Goal: Transaction & Acquisition: Subscribe to service/newsletter

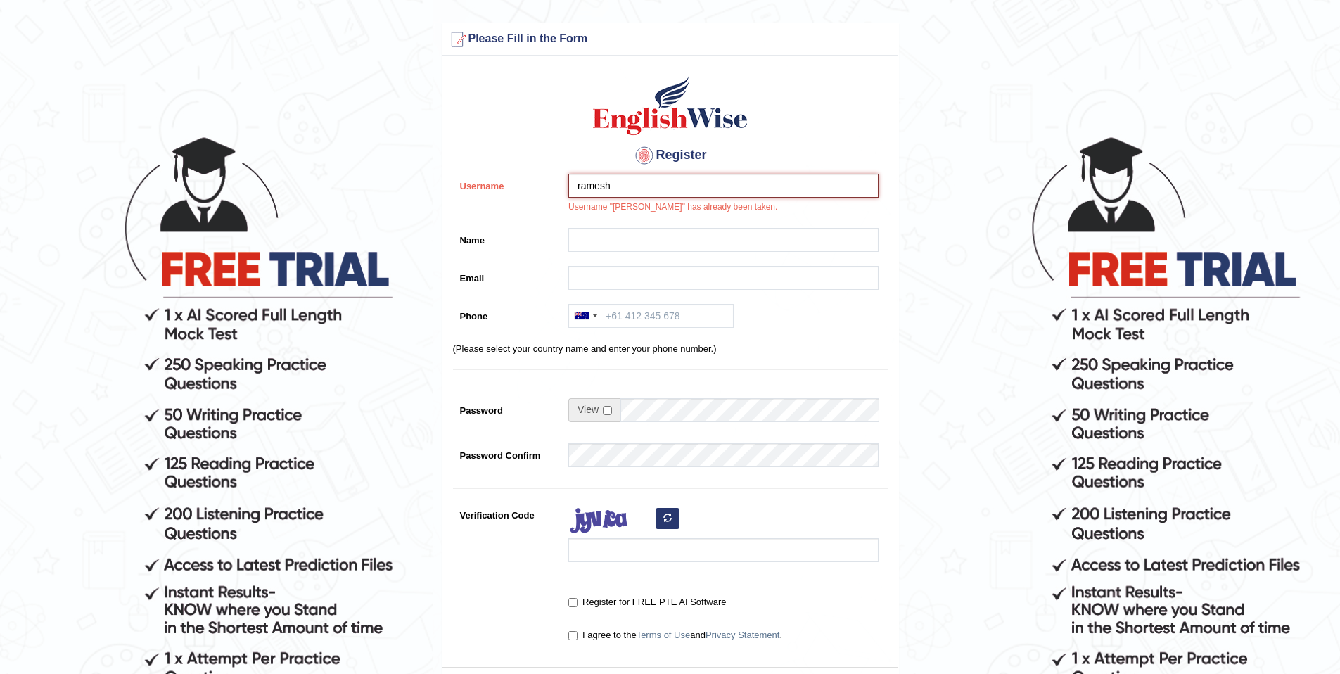
drag, startPoint x: 662, startPoint y: 177, endPoint x: 561, endPoint y: 171, distance: 100.8
click at [561, 171] on div "Register Username [PERSON_NAME] Username "[PERSON_NAME]" has already been taken…" at bounding box center [671, 365] width 456 height 604
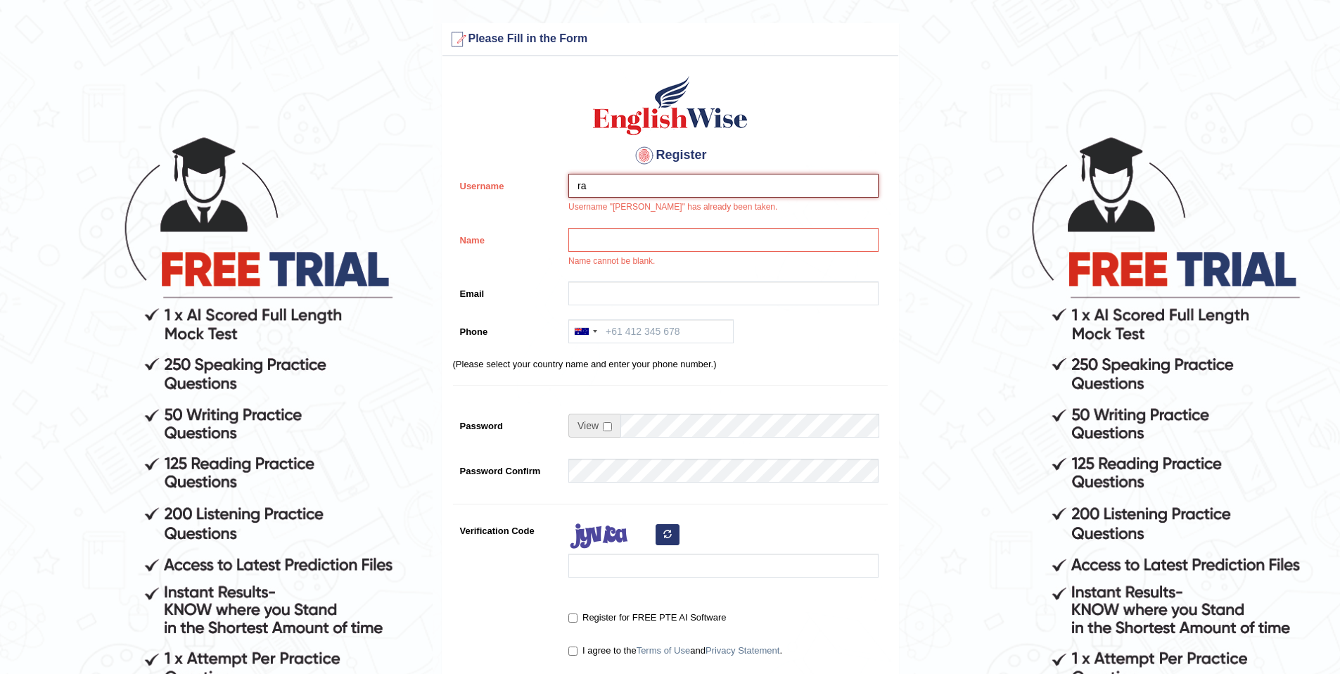
type input "r"
type input "maxfit77"
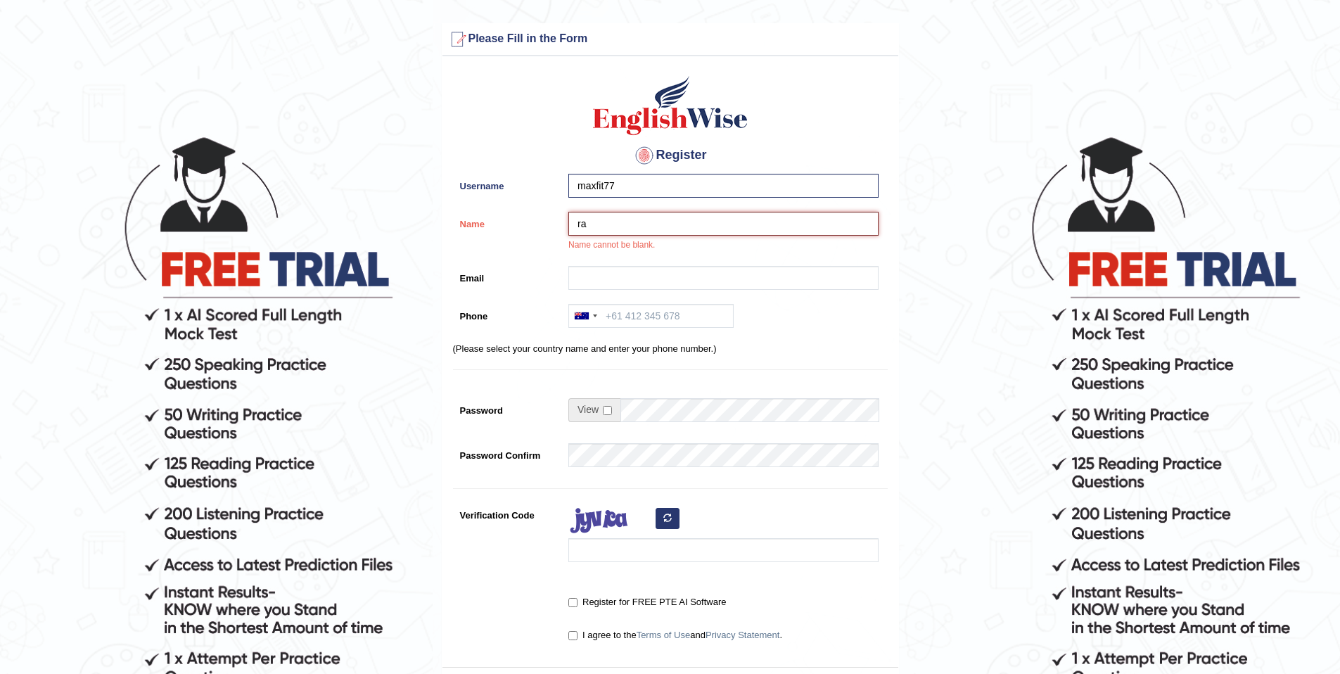
type input "r"
type input "[PERSON_NAME]"
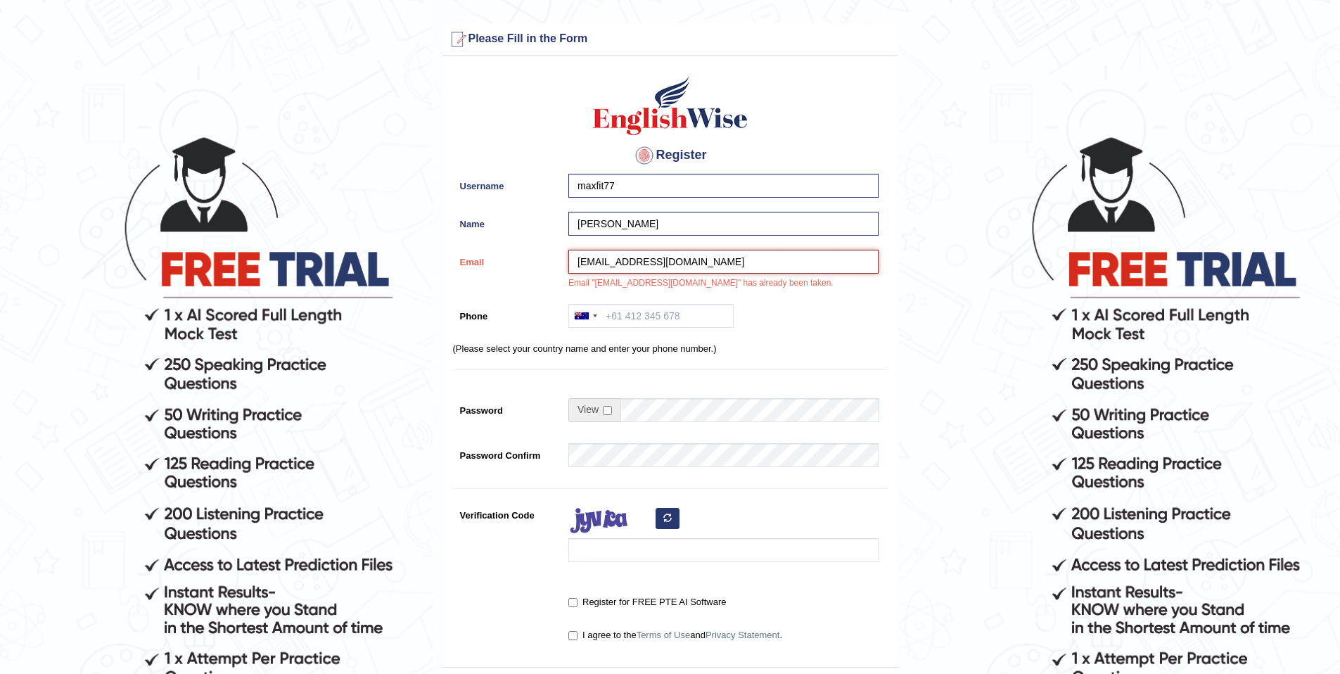
drag, startPoint x: 716, startPoint y: 260, endPoint x: 530, endPoint y: 231, distance: 188.7
click at [530, 231] on div "Register Username maxfit77 Name Ramesh Chhetri Email rkshetri8@gmail.com Email …" at bounding box center [671, 365] width 456 height 604
type input "M"
type input "maxfit77@outlook.com"
click at [654, 319] on input "Phone" at bounding box center [651, 316] width 165 height 24
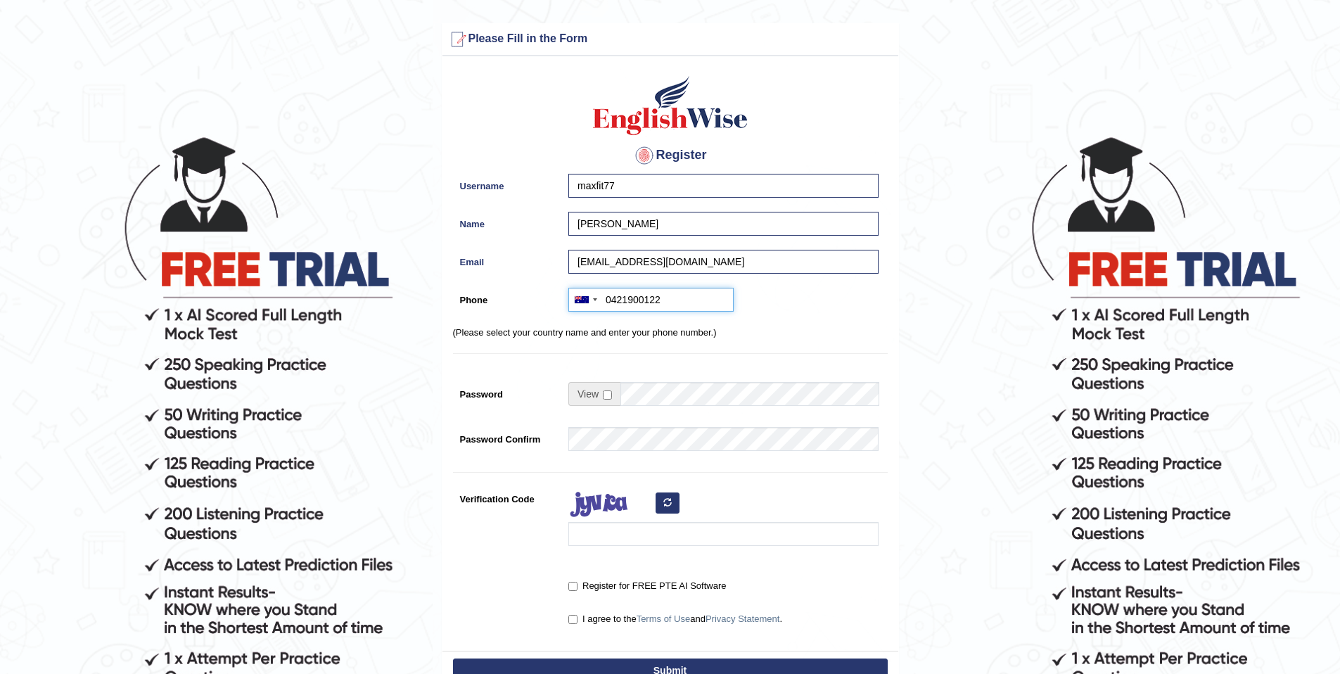
type input "0421900122"
drag, startPoint x: 493, startPoint y: 531, endPoint x: 535, endPoint y: 553, distance: 47.5
click at [496, 532] on div "Verification Code" at bounding box center [670, 520] width 435 height 66
click at [599, 541] on input "Verification Code" at bounding box center [724, 534] width 310 height 24
type input "Zuregaz"
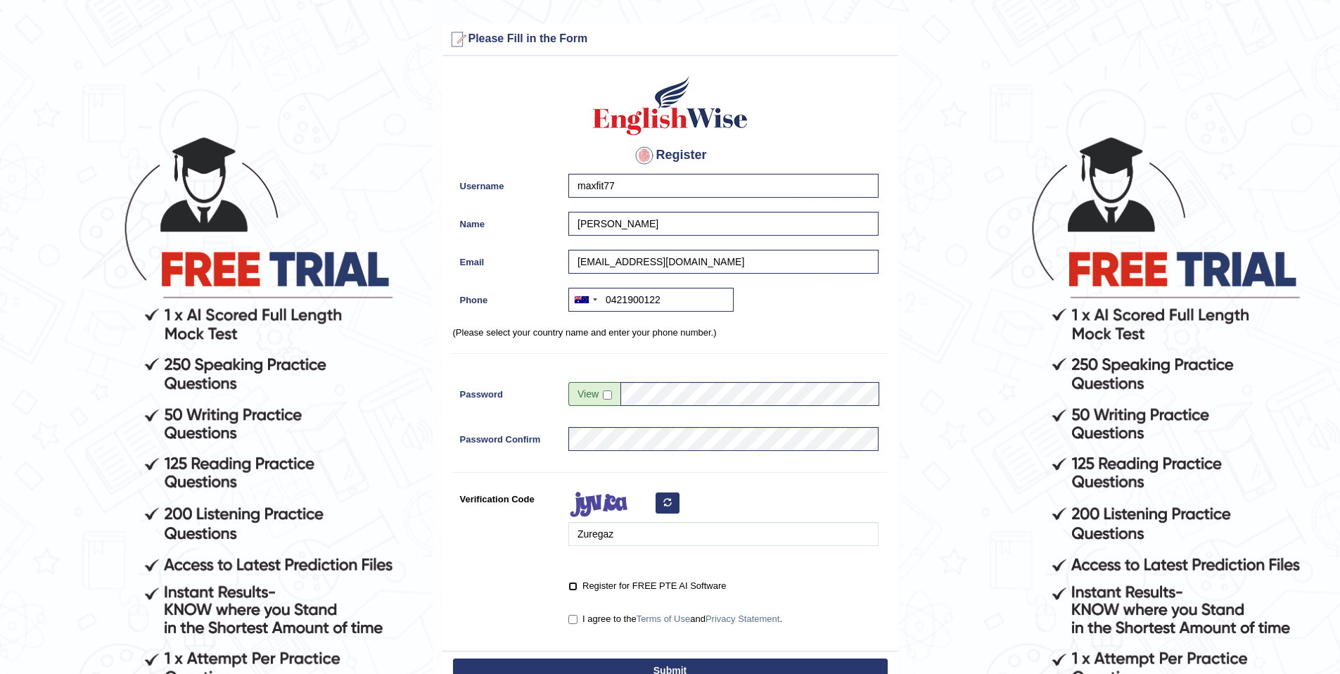
click at [571, 583] on input "Register for FREE PTE AI Software" at bounding box center [573, 586] width 9 height 9
checkbox input "true"
click at [578, 614] on label "I agree to the Terms of Use and Privacy Statement ." at bounding box center [676, 619] width 214 height 14
click at [578, 615] on input "I agree to the Terms of Use and Privacy Statement ." at bounding box center [573, 619] width 9 height 9
checkbox input "true"
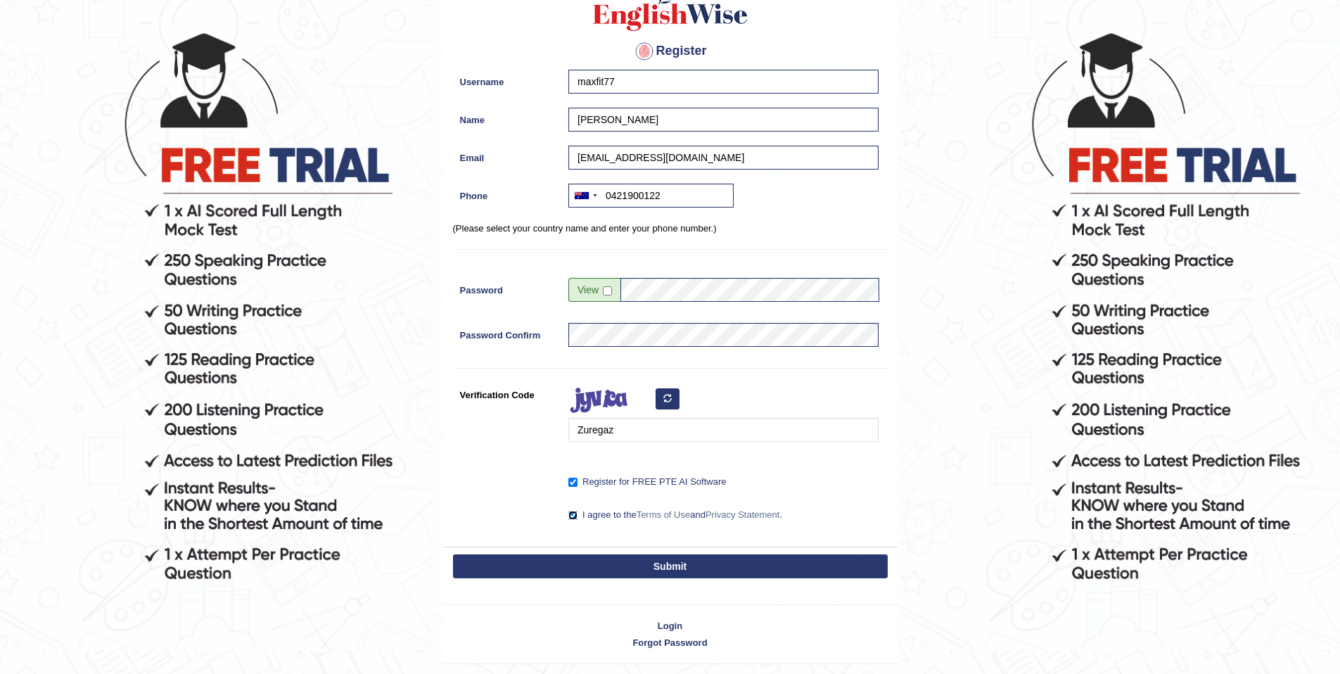
scroll to position [107, 0]
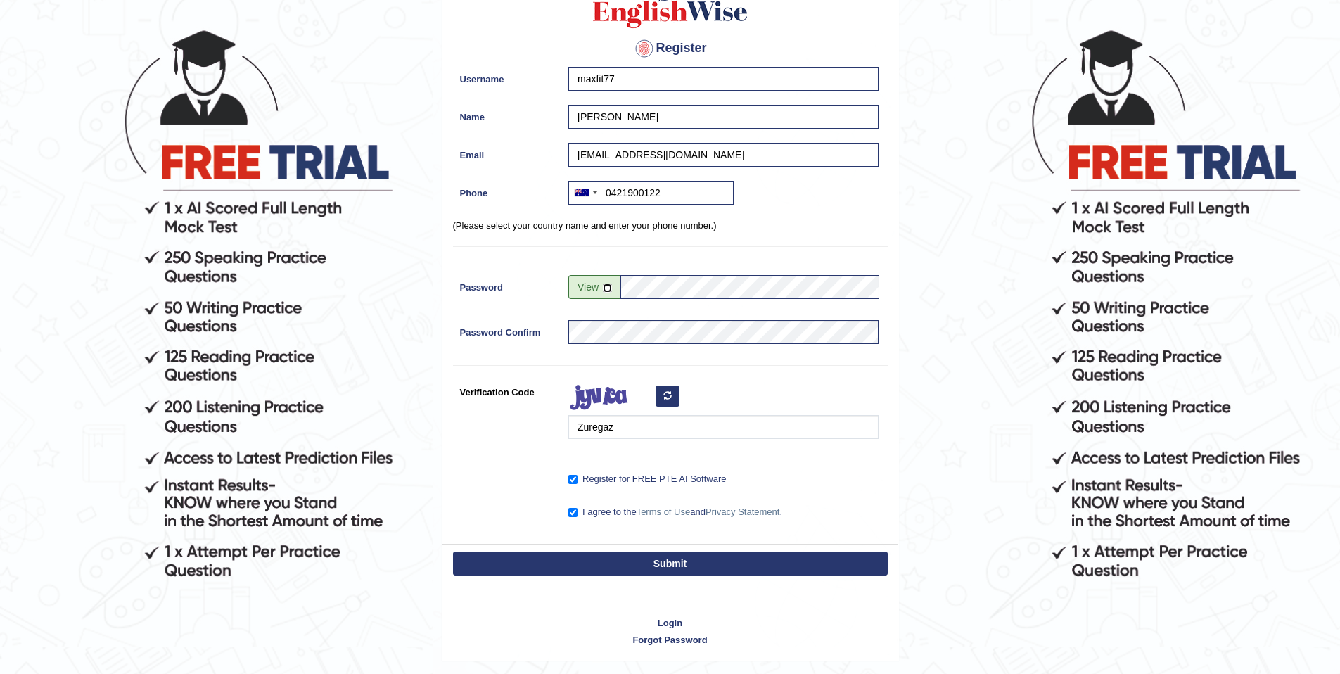
click at [607, 292] on input "checkbox" at bounding box center [607, 288] width 9 height 9
checkbox input "true"
click at [594, 559] on button "Submit" at bounding box center [670, 564] width 435 height 24
type input "+61421900122"
click at [623, 569] on button "Submit" at bounding box center [670, 564] width 435 height 24
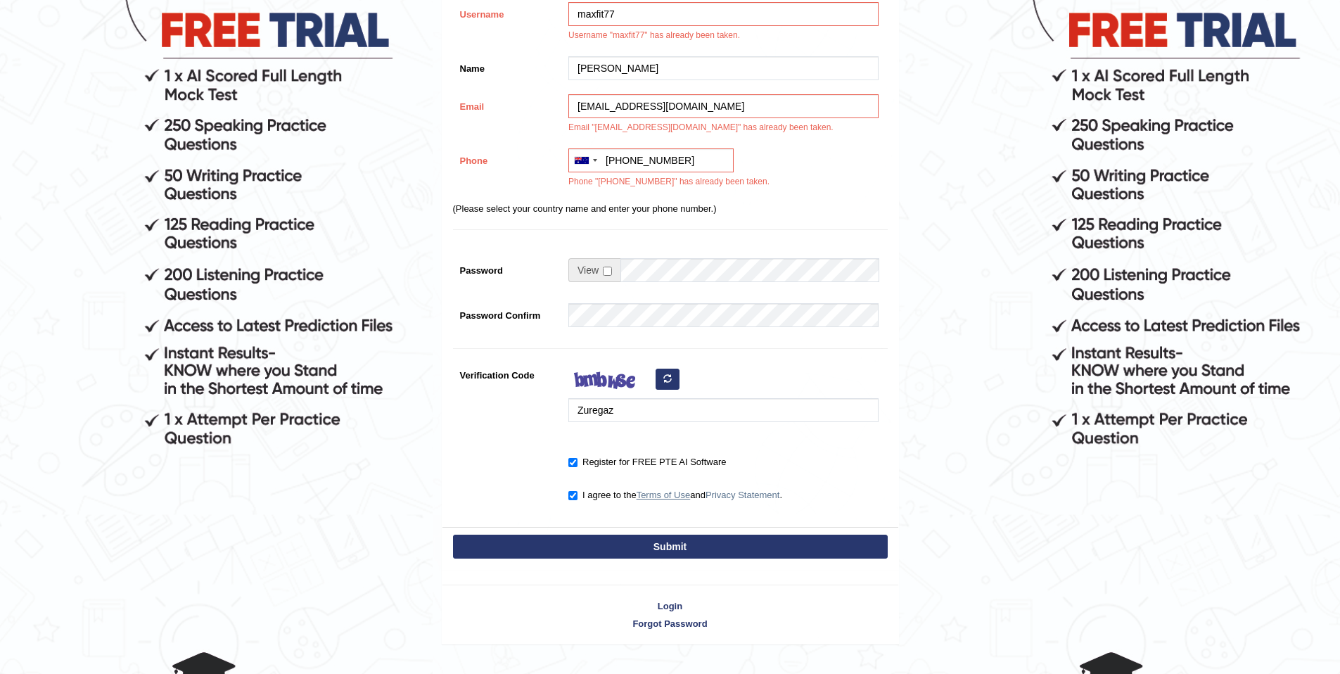
scroll to position [267, 0]
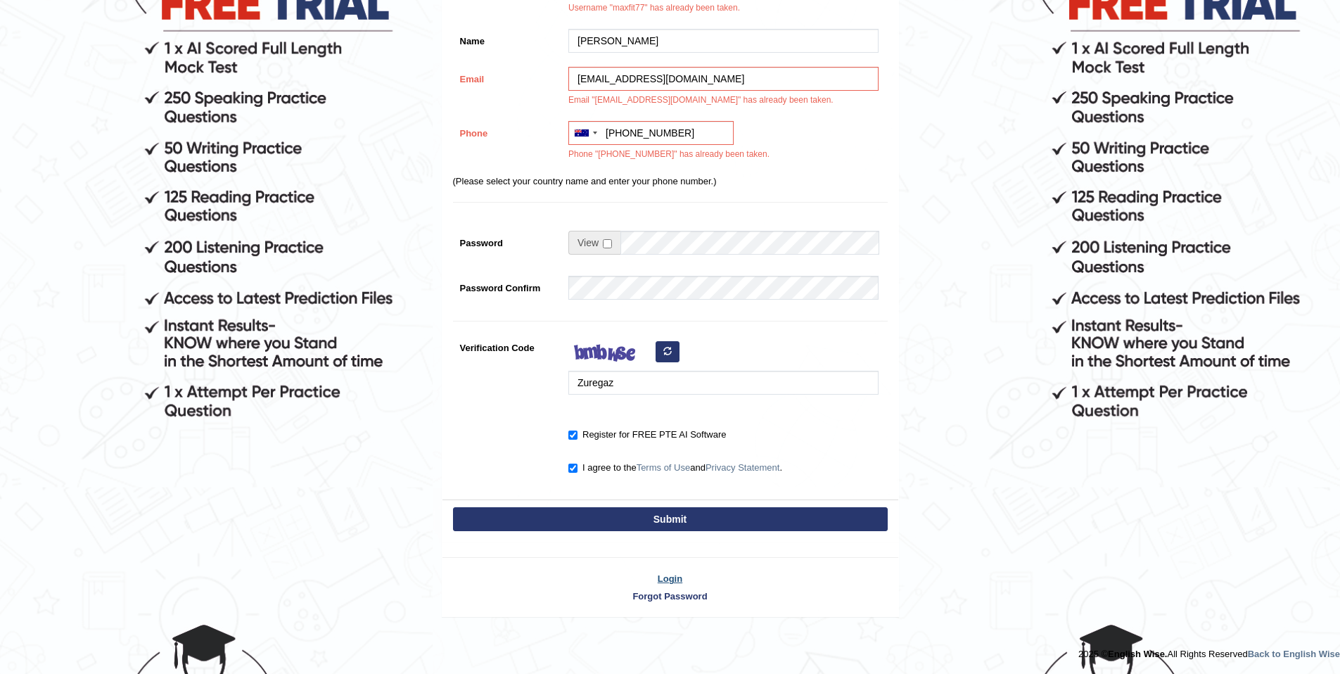
click at [668, 583] on link "Login" at bounding box center [671, 578] width 456 height 13
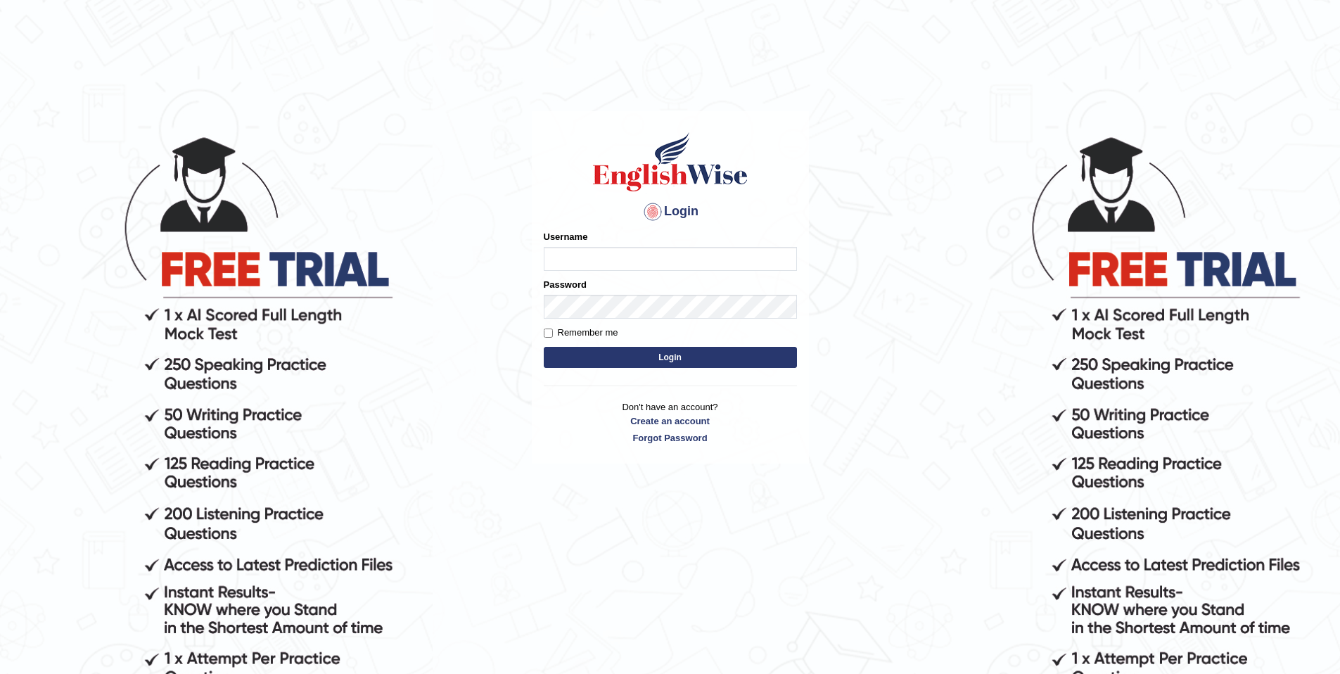
type input "cramesh7"
click at [657, 263] on input "cramesh7" at bounding box center [670, 259] width 253 height 24
click at [553, 335] on label "Remember me" at bounding box center [581, 333] width 75 height 14
click at [553, 335] on input "Remember me" at bounding box center [548, 333] width 9 height 9
checkbox input "true"
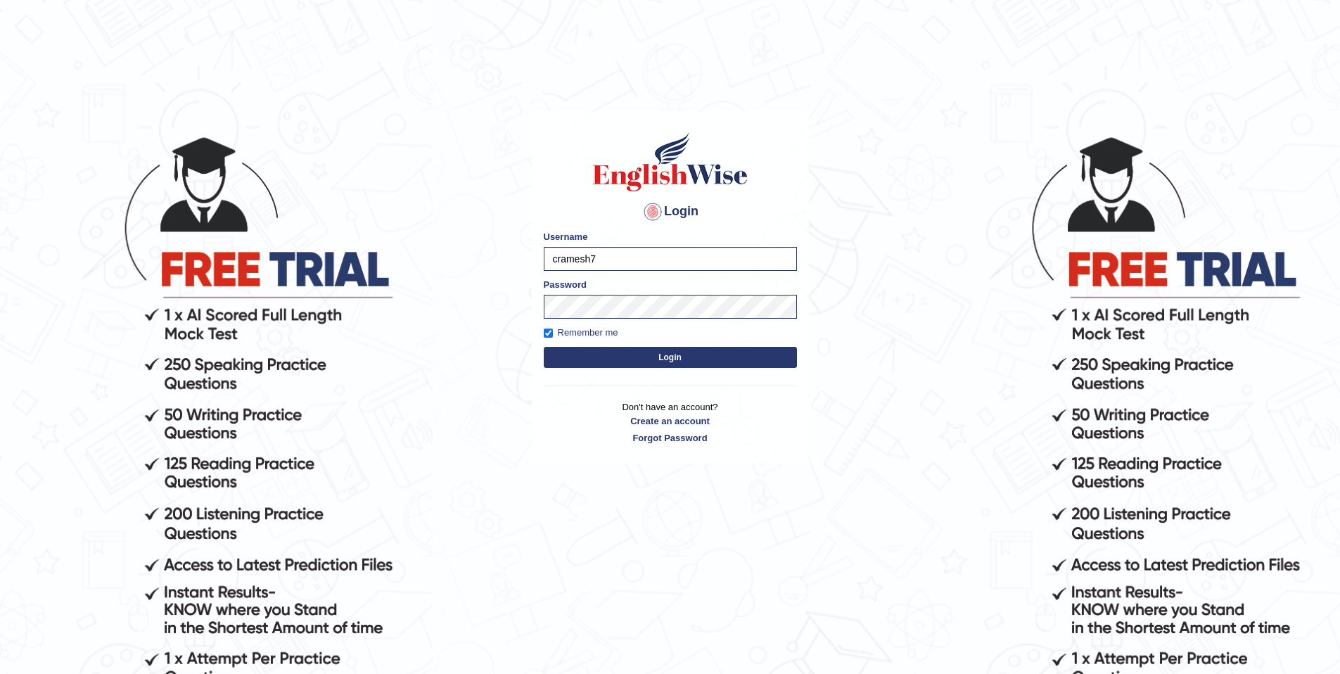
click at [566, 357] on button "Login" at bounding box center [670, 357] width 253 height 21
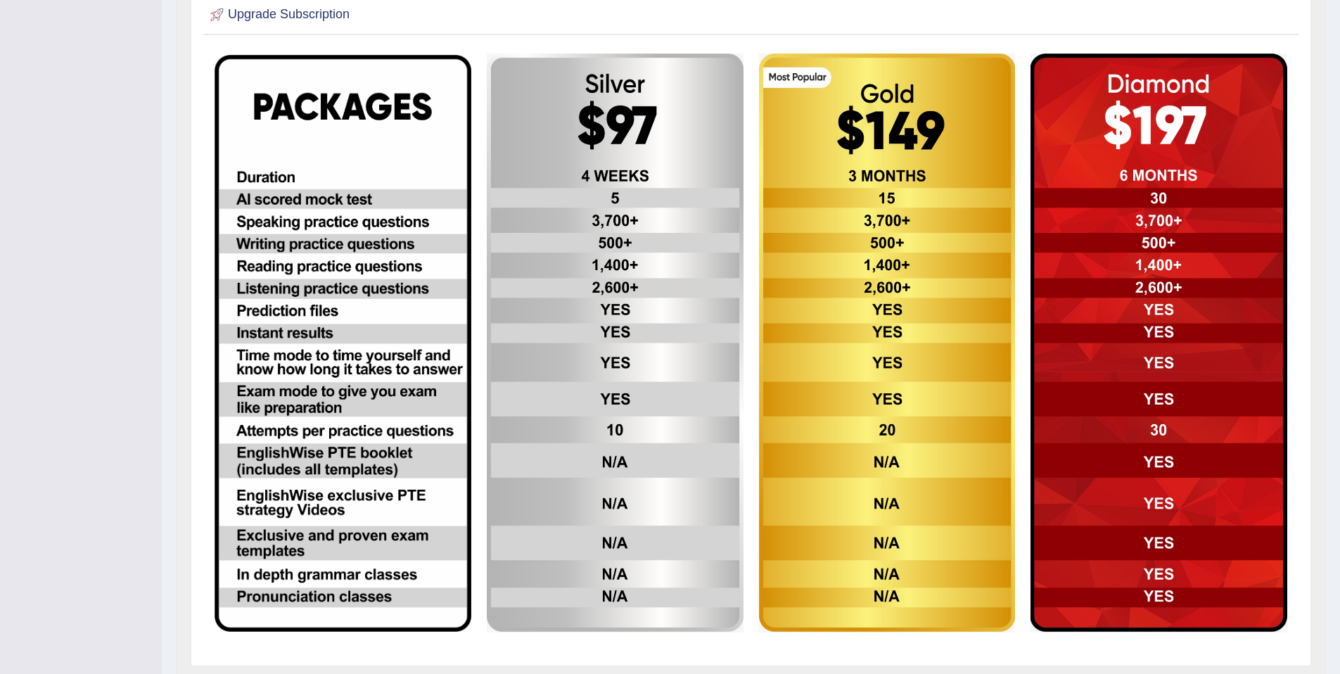
scroll to position [451, 0]
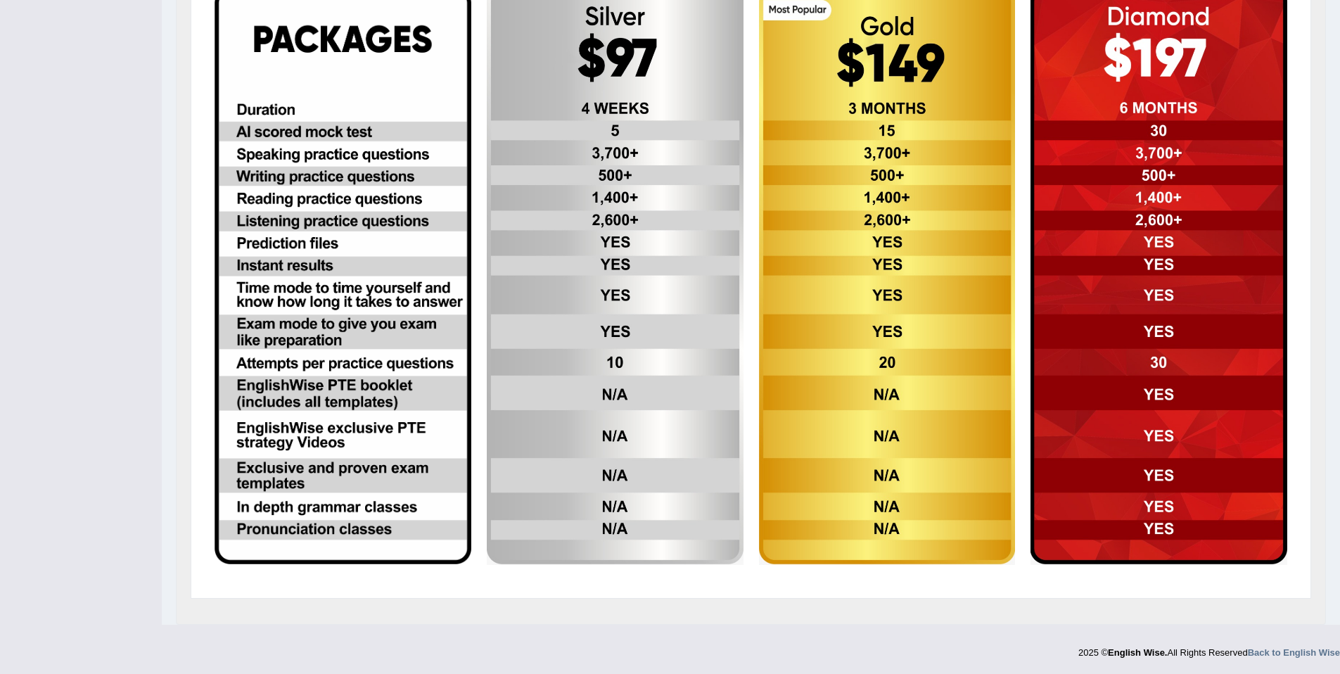
click at [613, 396] on img at bounding box center [615, 275] width 257 height 579
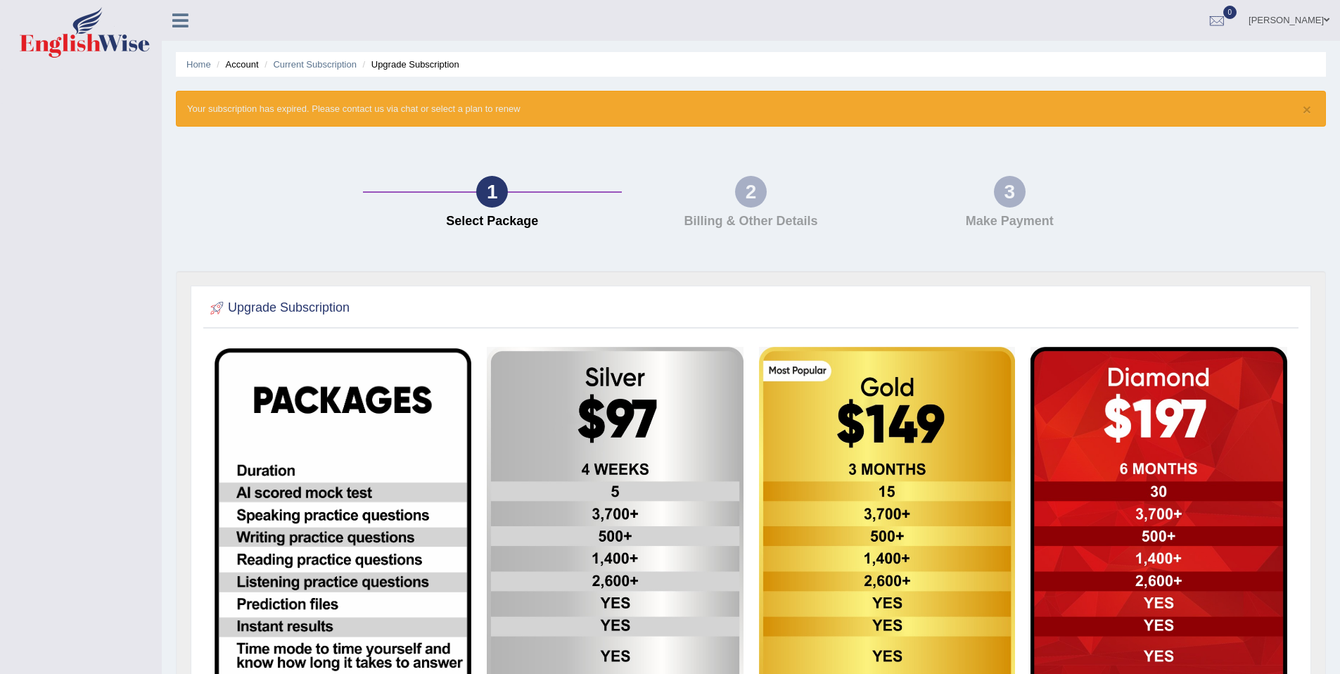
click at [177, 15] on icon at bounding box center [180, 20] width 16 height 18
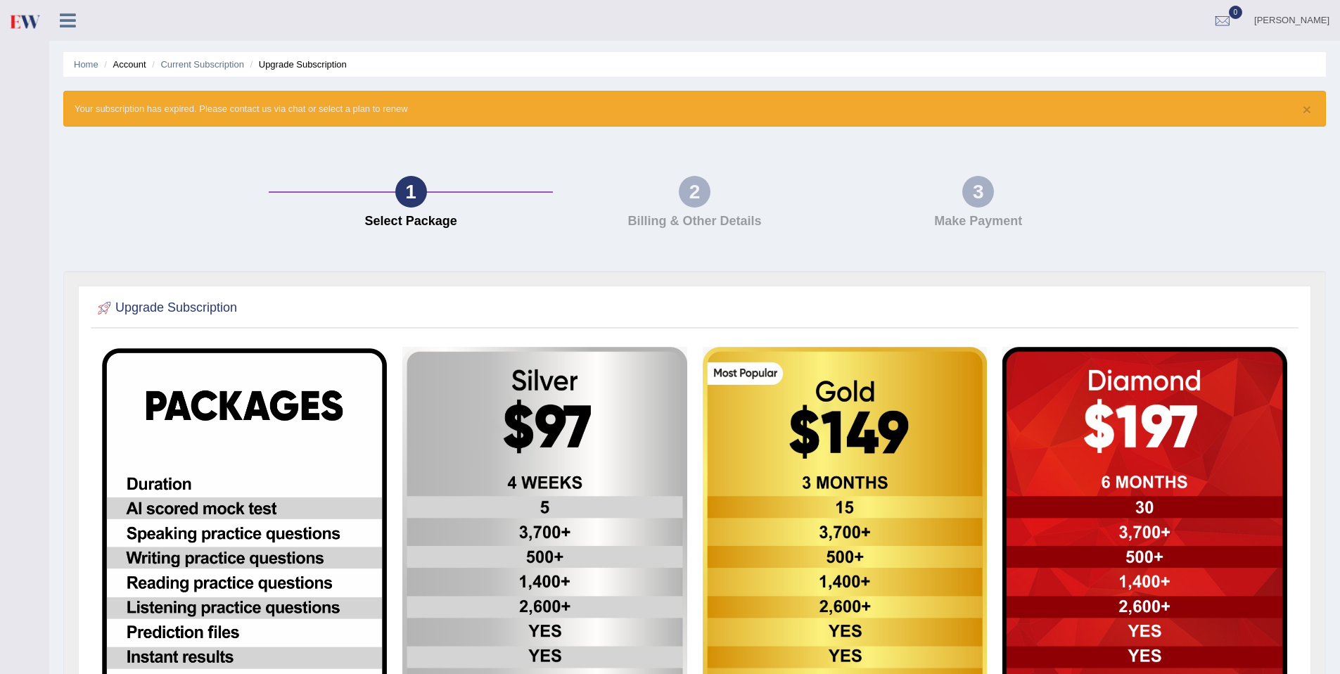
click at [72, 22] on icon at bounding box center [68, 20] width 16 height 18
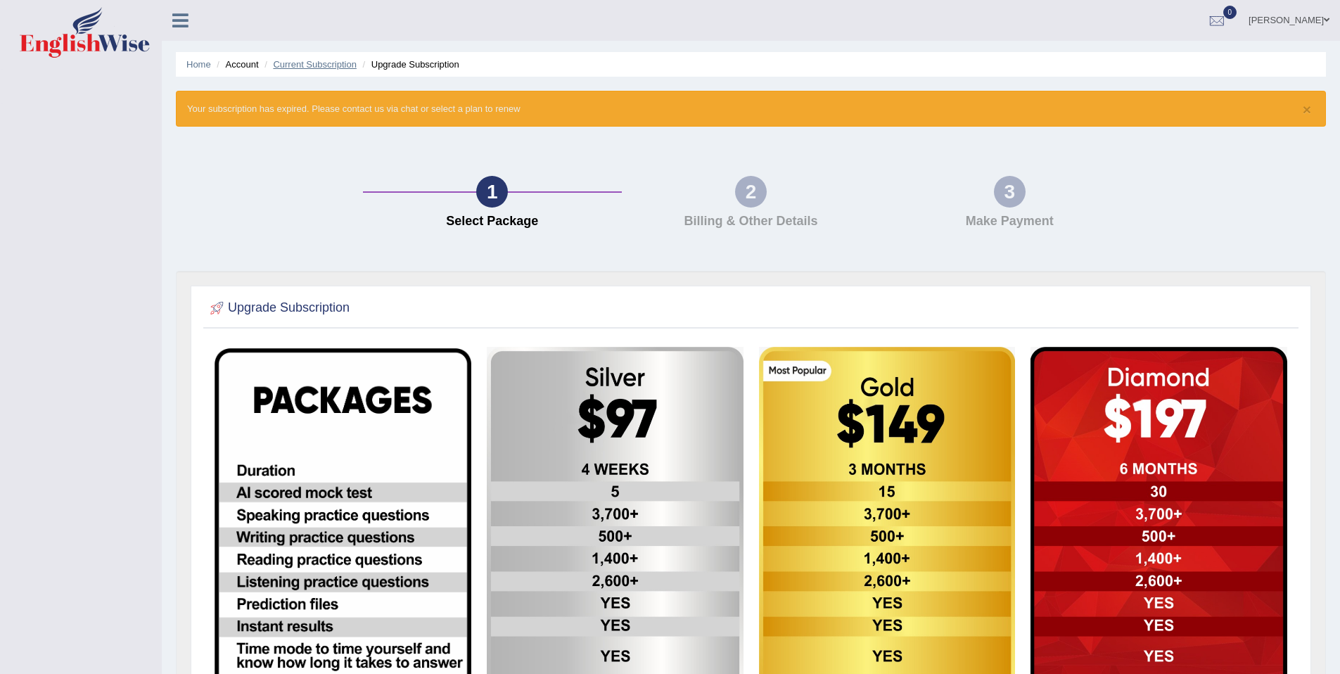
click at [324, 66] on link "Current Subscription" at bounding box center [315, 64] width 84 height 11
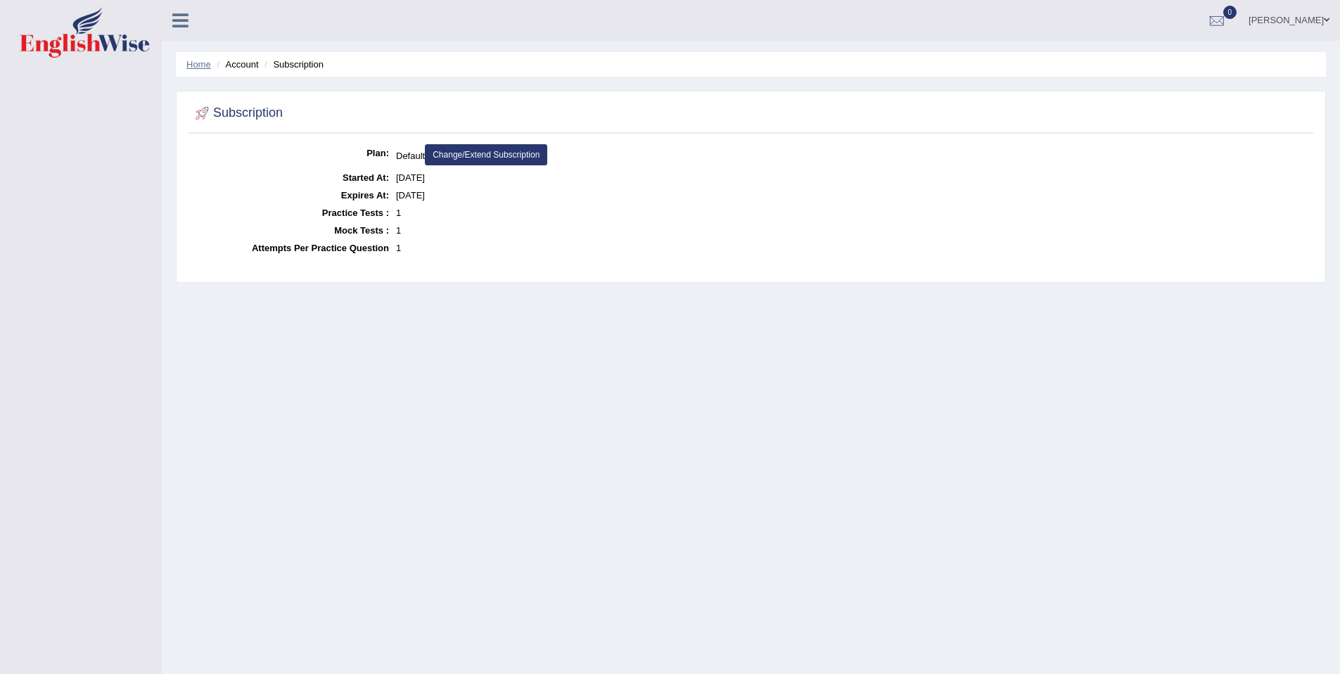
click at [196, 64] on link "Home" at bounding box center [198, 64] width 25 height 11
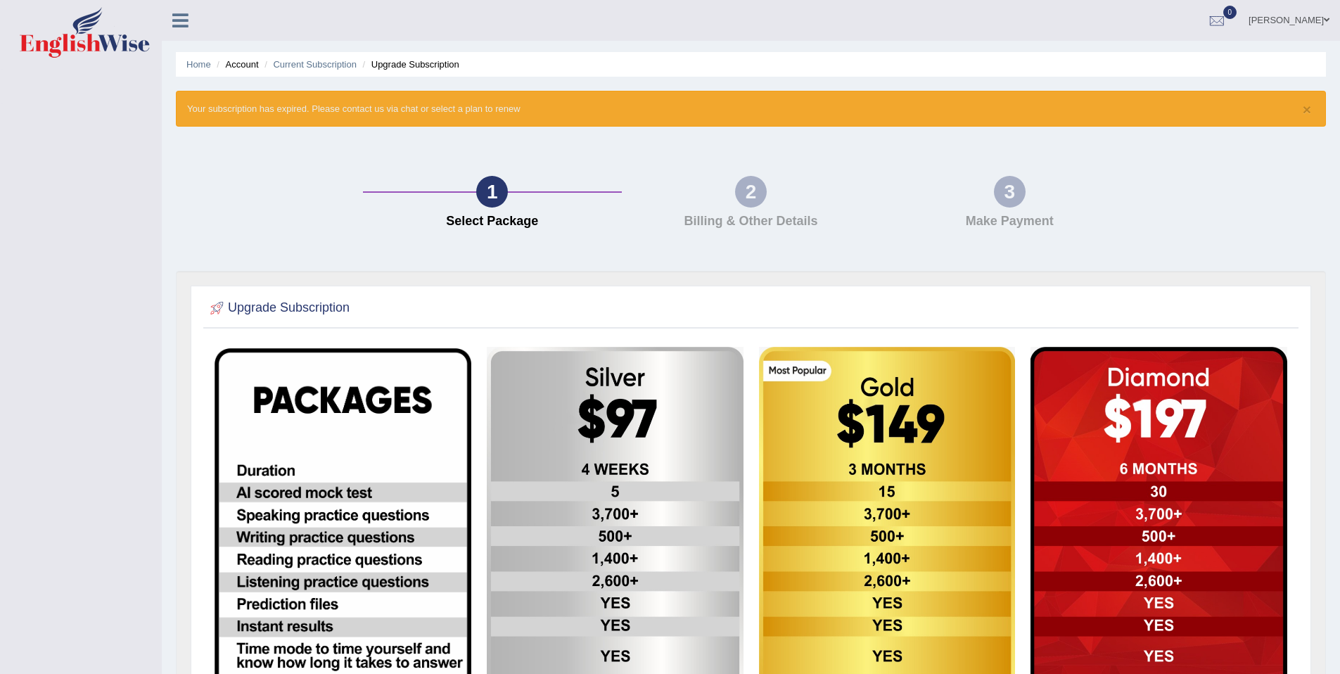
click at [1308, 21] on link "[PERSON_NAME]" at bounding box center [1289, 18] width 102 height 37
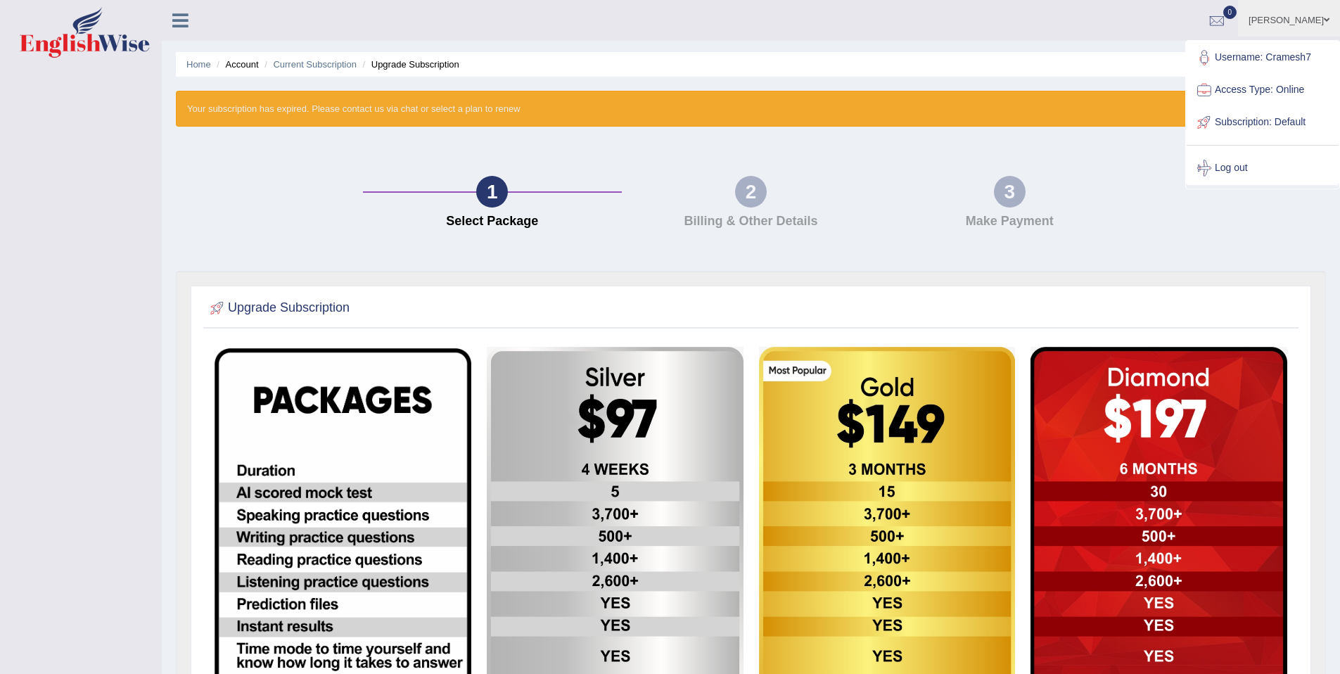
click at [1221, 167] on link "Log out" at bounding box center [1263, 168] width 152 height 32
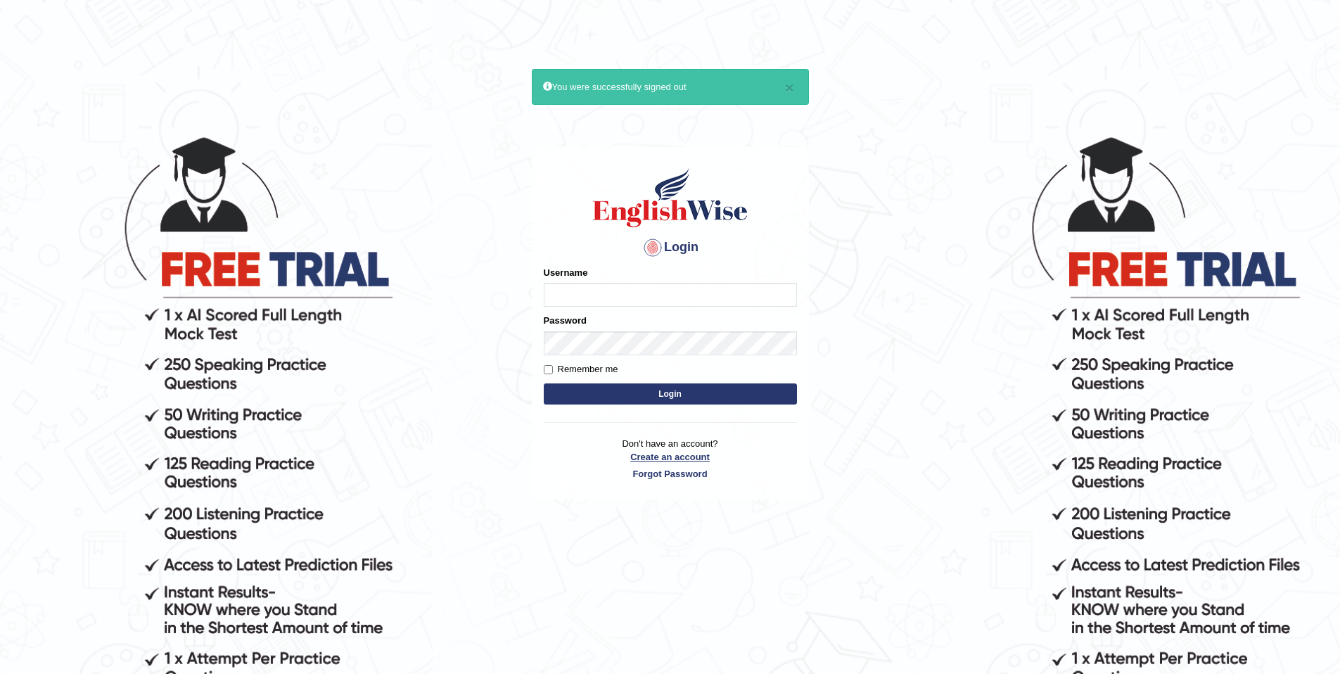
type input "cramesh7"
click at [661, 454] on link "Create an account" at bounding box center [670, 456] width 253 height 13
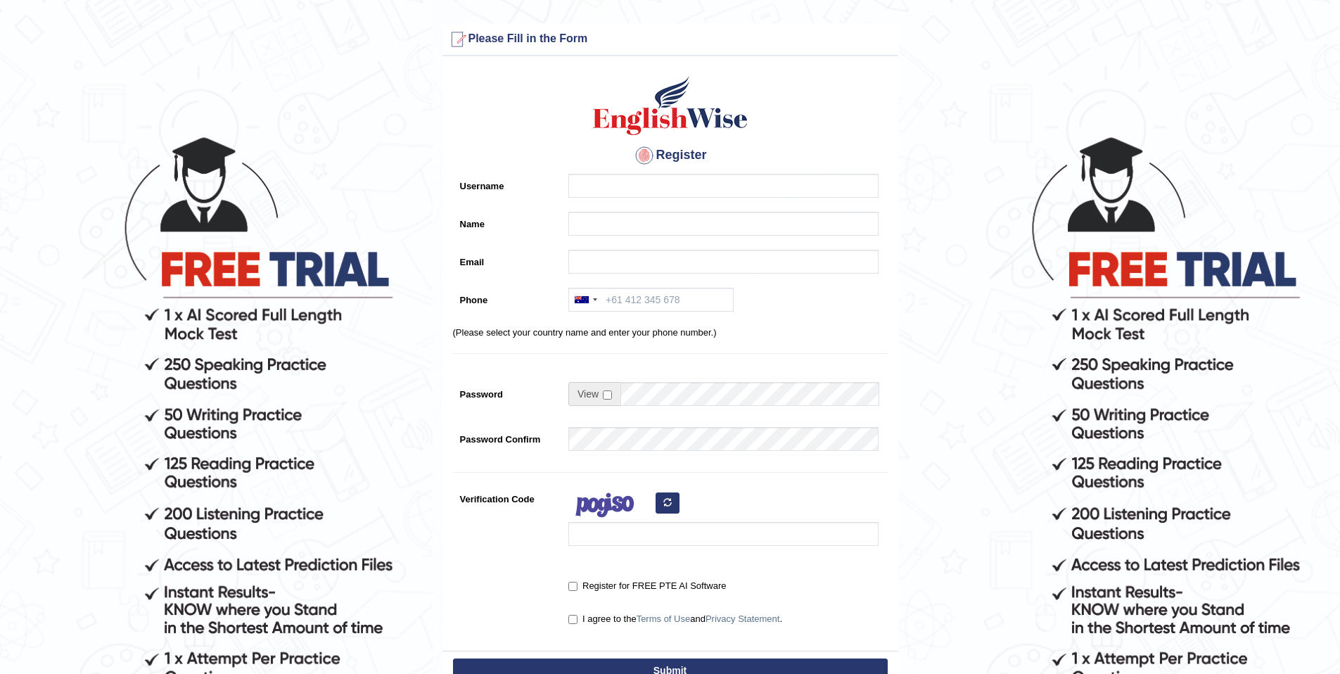
click at [678, 201] on div at bounding box center [719, 189] width 317 height 31
click at [675, 178] on input "Username" at bounding box center [724, 186] width 310 height 24
type input "maxfit77"
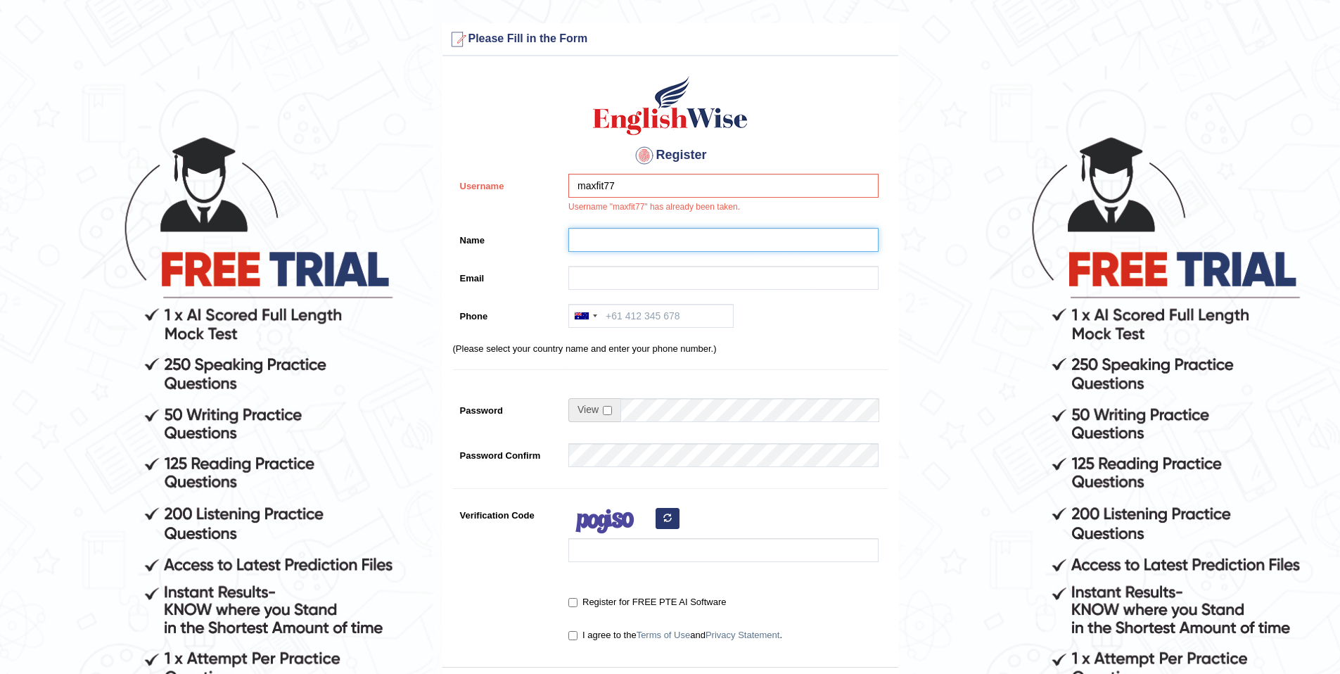
click at [655, 237] on input "Name" at bounding box center [724, 240] width 310 height 24
type input "[PERSON_NAME]"
type input "[EMAIL_ADDRESS][DOMAIN_NAME]"
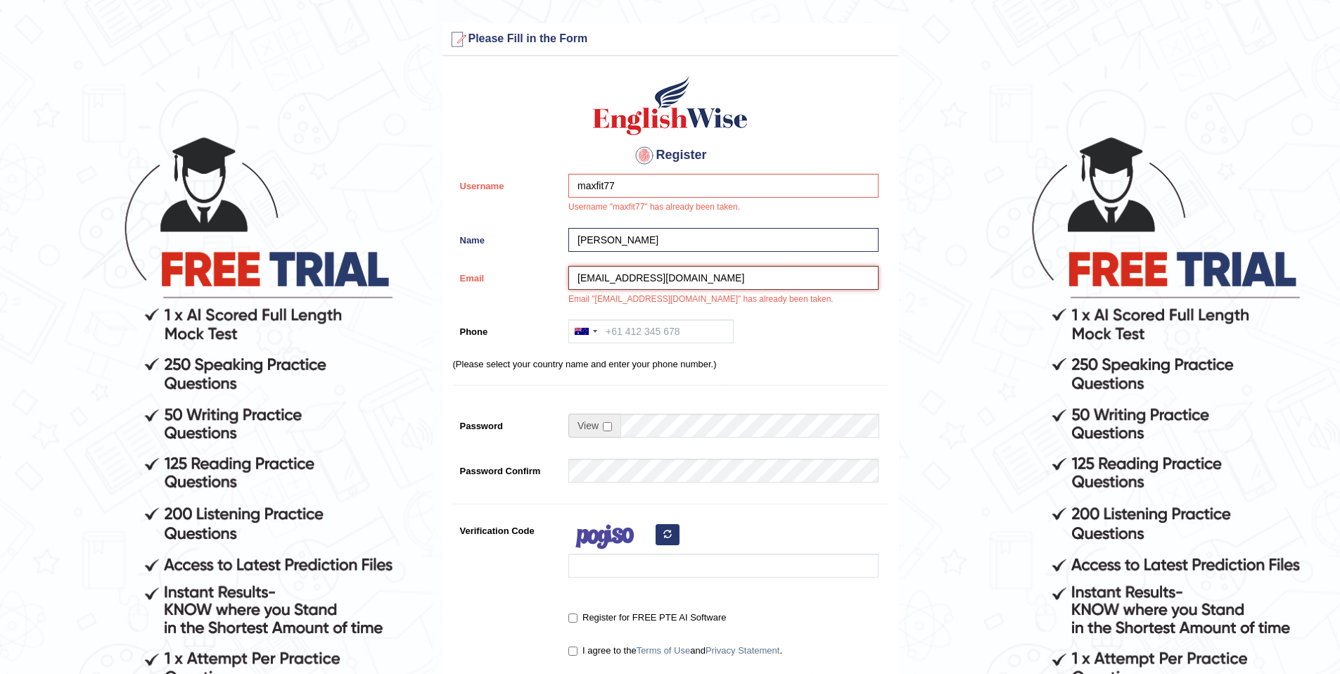
drag, startPoint x: 710, startPoint y: 280, endPoint x: 491, endPoint y: 289, distance: 219.0
click at [491, 289] on div "Email [EMAIL_ADDRESS][DOMAIN_NAME] Email "[EMAIL_ADDRESS][DOMAIN_NAME]" has alr…" at bounding box center [670, 289] width 435 height 47
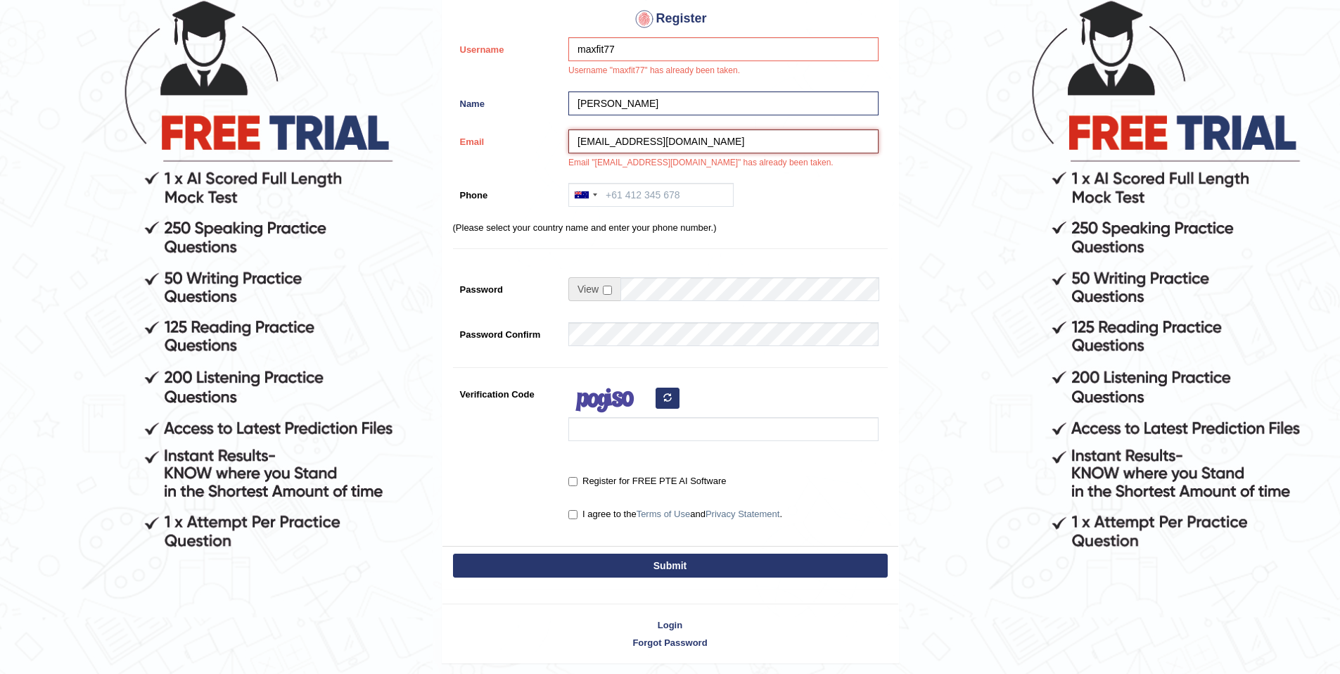
scroll to position [183, 0]
